Goal: Information Seeking & Learning: Learn about a topic

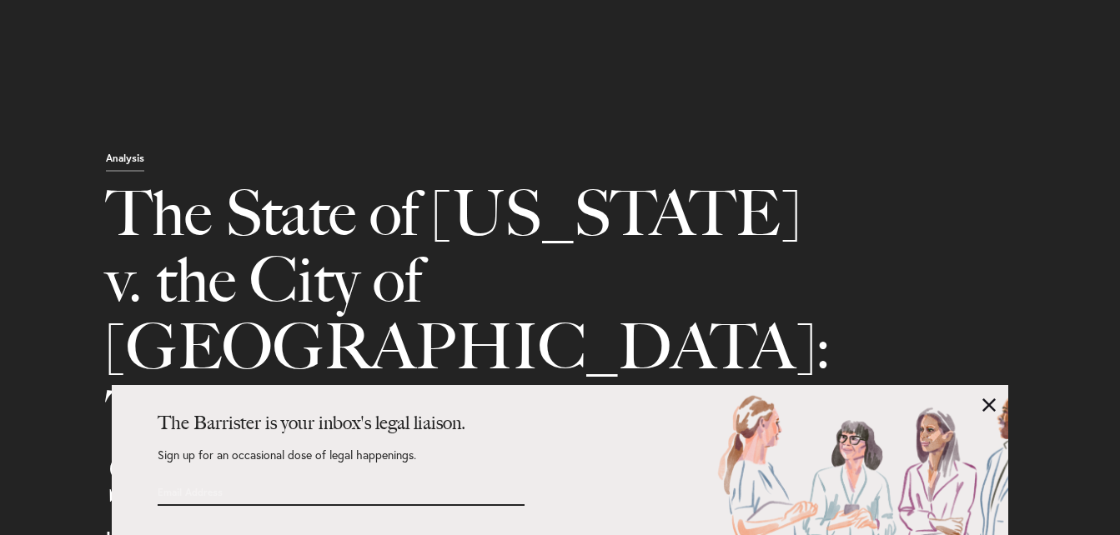
select select "US"
select select "Austin"
select select "Business and Civil Litigation"
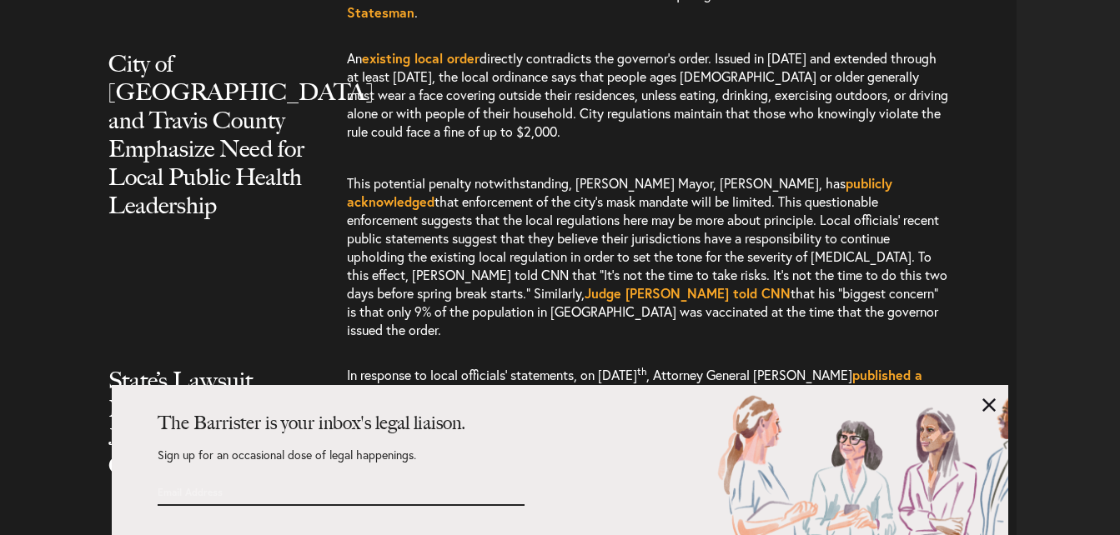
scroll to position [2167, 0]
click at [991, 401] on link at bounding box center [988, 405] width 13 height 13
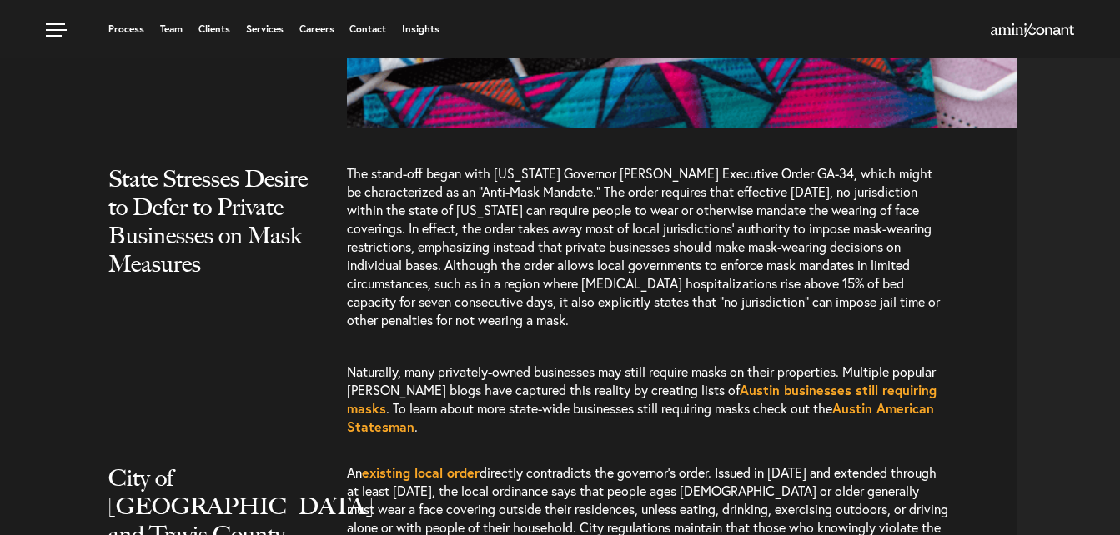
scroll to position [1730, 0]
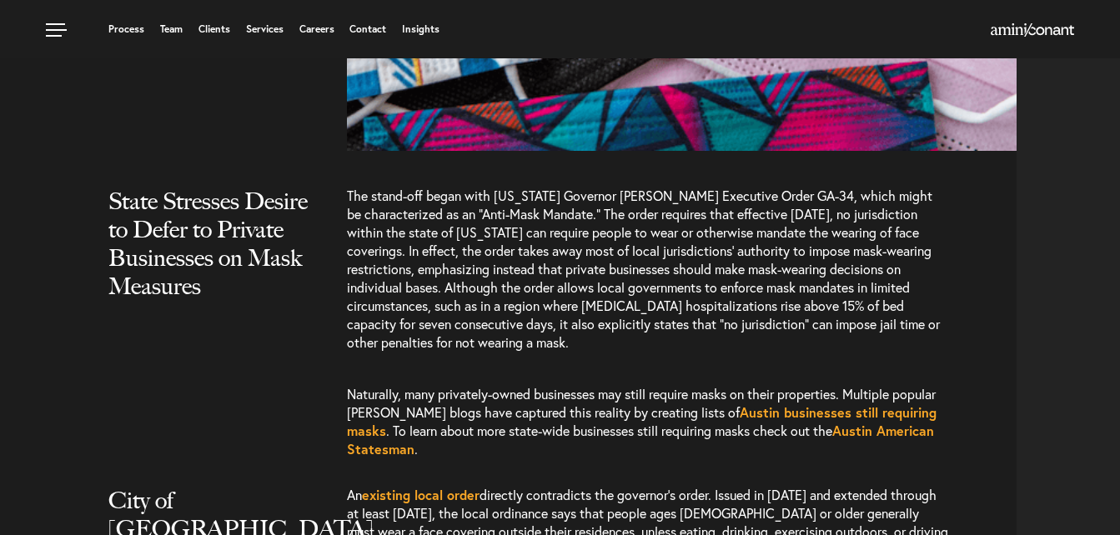
click at [265, 250] on div "State Stresses Desire to Defer to Private Businesses on Mask Measures Naturally…" at bounding box center [515, 331] width 1004 height 289
drag, startPoint x: 215, startPoint y: 24, endPoint x: 325, endPoint y: 197, distance: 204.7
click at [325, 197] on div "State Stresses Desire to Defer to Private Businesses on Mask Measures" at bounding box center [221, 260] width 251 height 147
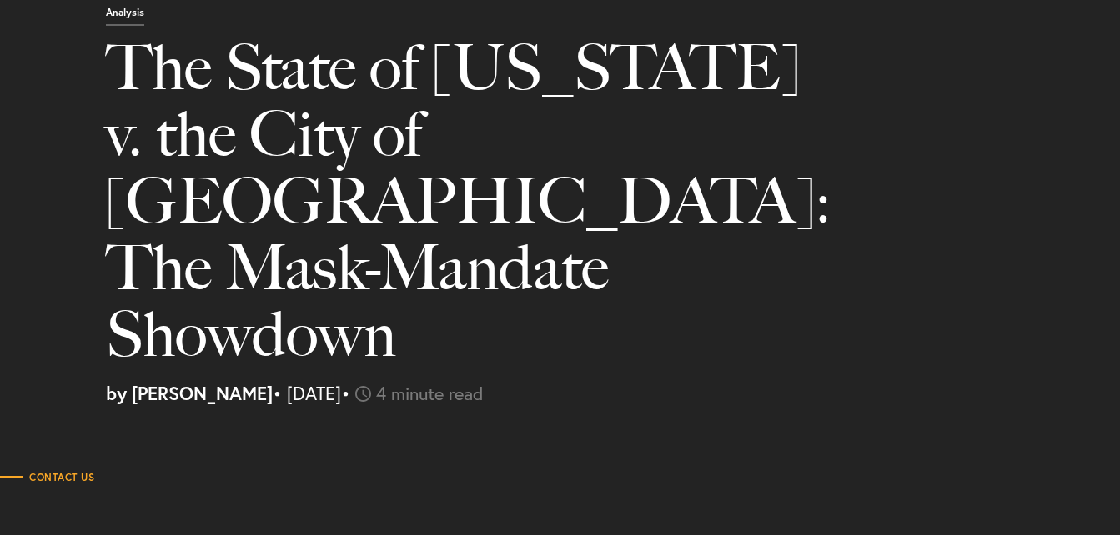
scroll to position [163, 0]
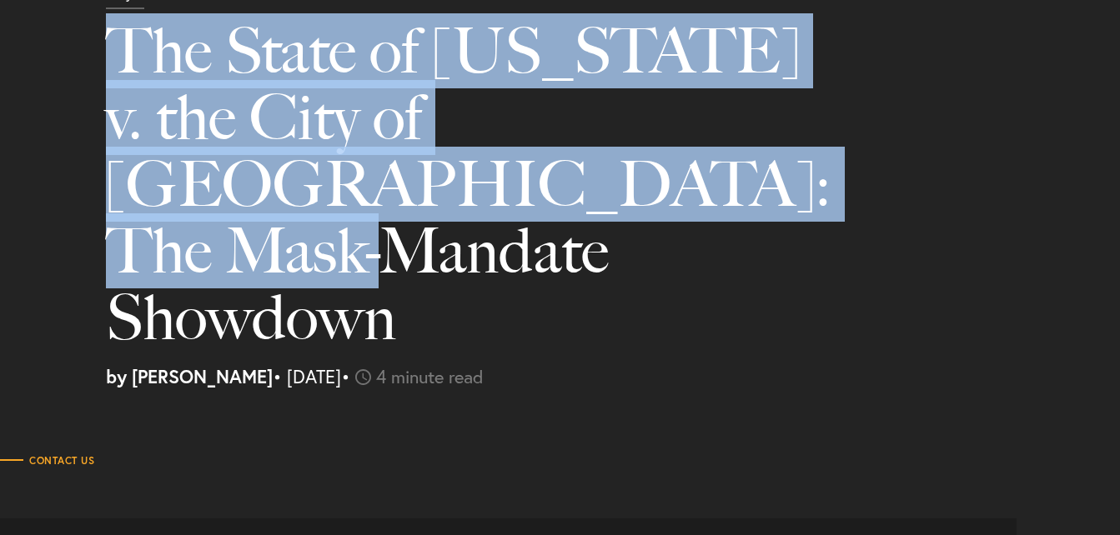
drag, startPoint x: 114, startPoint y: 55, endPoint x: 631, endPoint y: 191, distance: 534.5
click at [631, 191] on h1 "The State of [US_STATE] v. the City of [GEOGRAPHIC_DATA]: The Mask-Mandate Show…" at bounding box center [456, 193] width 701 height 350
drag, startPoint x: 631, startPoint y: 191, endPoint x: 568, endPoint y: 170, distance: 66.7
copy h1 "The State of [US_STATE] v. the City of [GEOGRAPHIC_DATA]: The Mask-Mandate Show…"
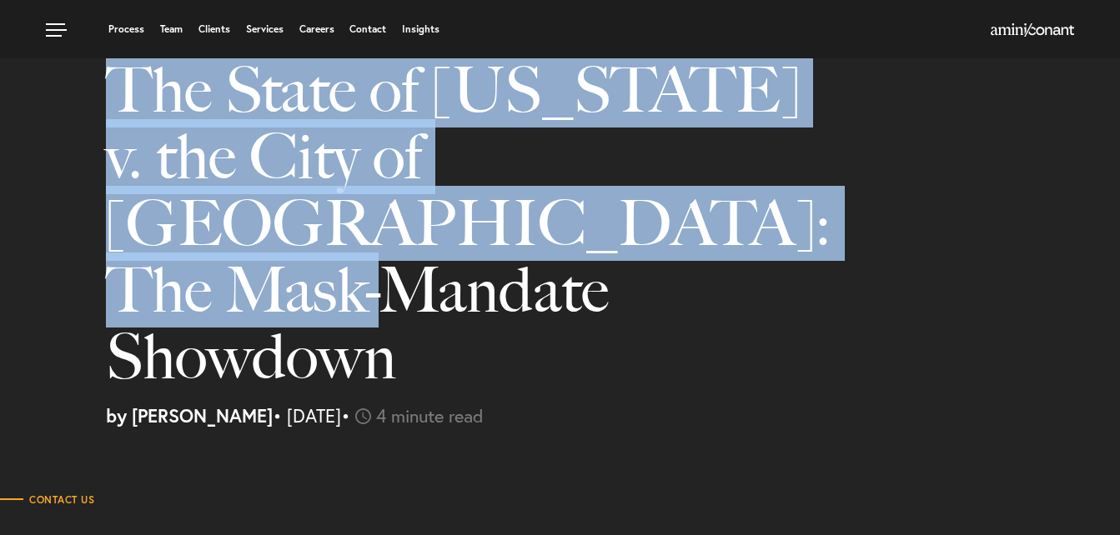
scroll to position [0, 0]
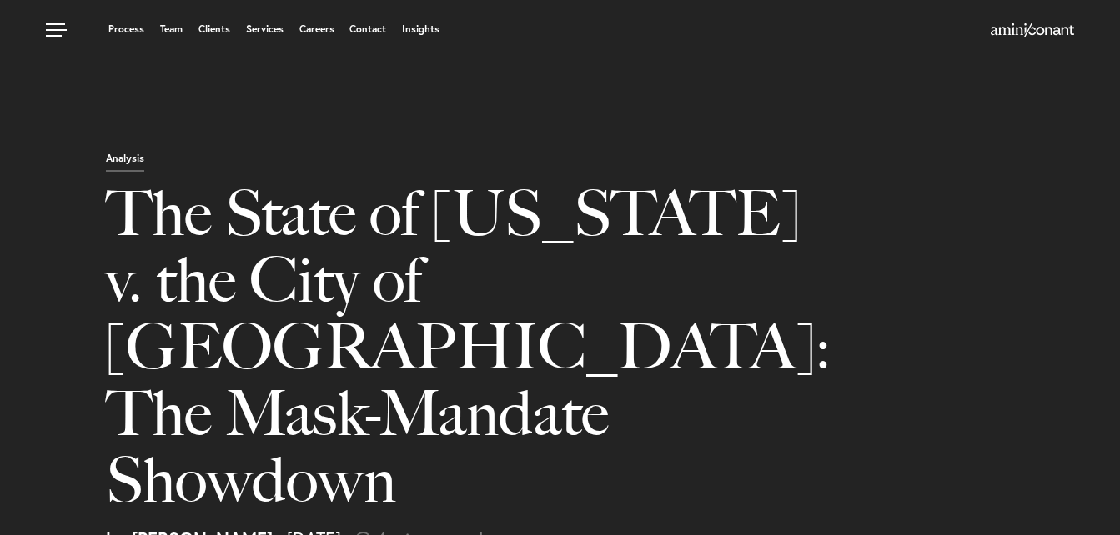
drag, startPoint x: 990, startPoint y: 31, endPoint x: 1098, endPoint y: 31, distance: 108.4
click at [1098, 31] on div "Process Team Clients Services Careers Contact Insights" at bounding box center [560, 29] width 1120 height 58
drag, startPoint x: 1098, startPoint y: 31, endPoint x: 996, endPoint y: 22, distance: 102.1
click at [996, 22] on div at bounding box center [954, 31] width 238 height 21
drag, startPoint x: 996, startPoint y: 22, endPoint x: 800, endPoint y: 45, distance: 198.2
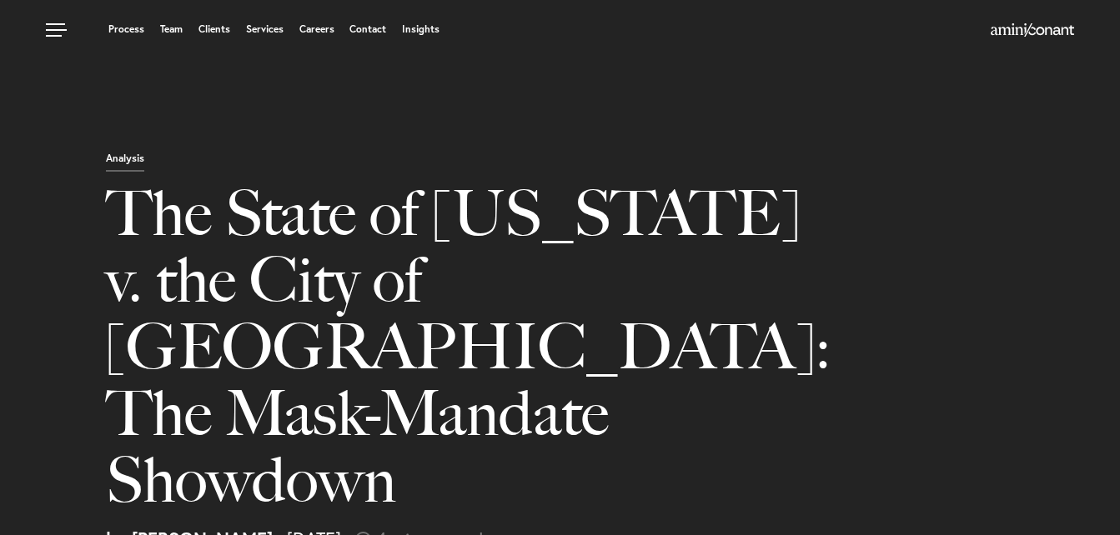
click at [800, 45] on div "Process Team Clients Services Careers Contact Insights" at bounding box center [560, 29] width 1120 height 58
click at [884, 162] on div "Analysis The State of [US_STATE] v. the City of Austin: The Mask-Mandate Showdo…" at bounding box center [606, 349] width 1026 height 399
